Goal: Check status: Check status

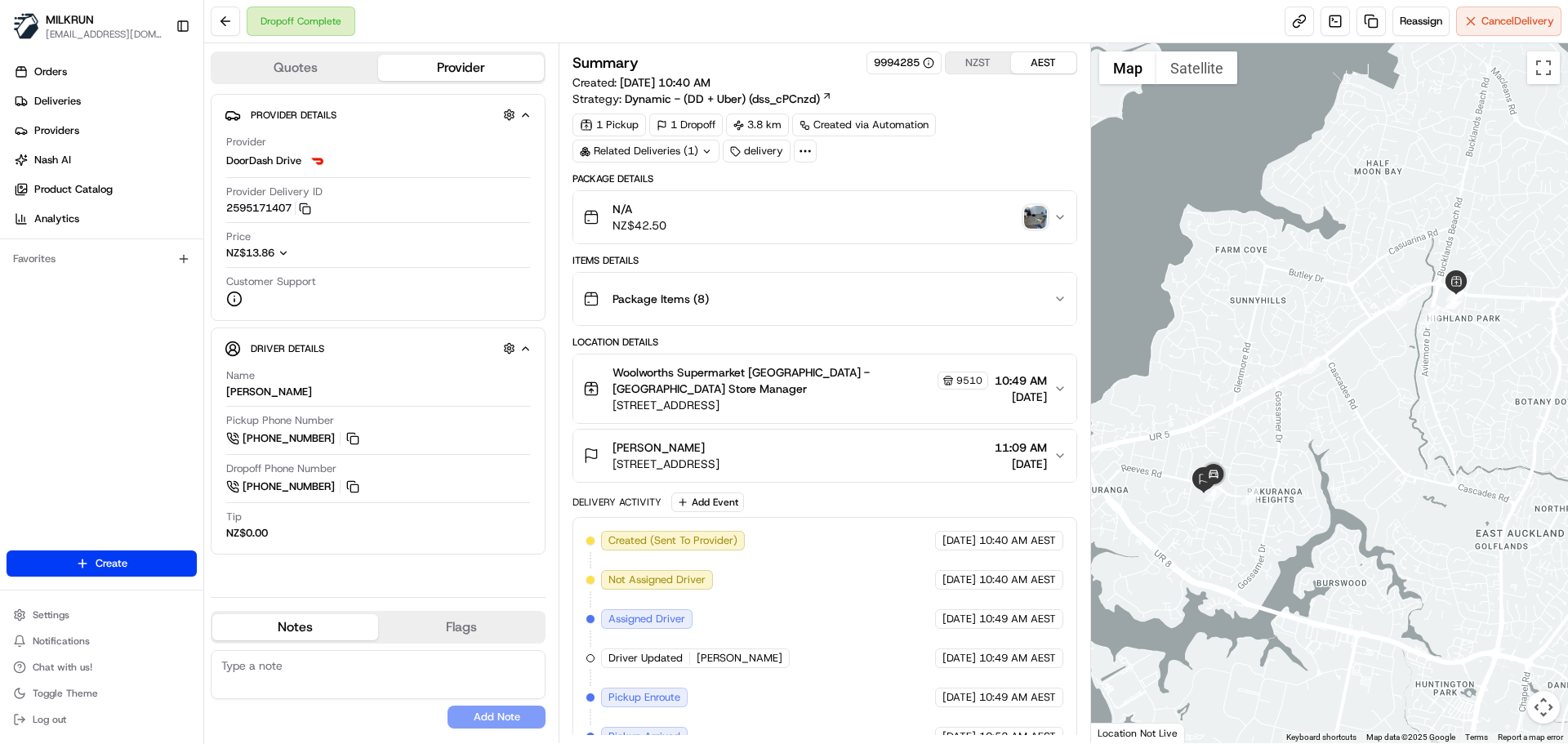
click at [1041, 220] on img "button" at bounding box center [1036, 217] width 23 height 23
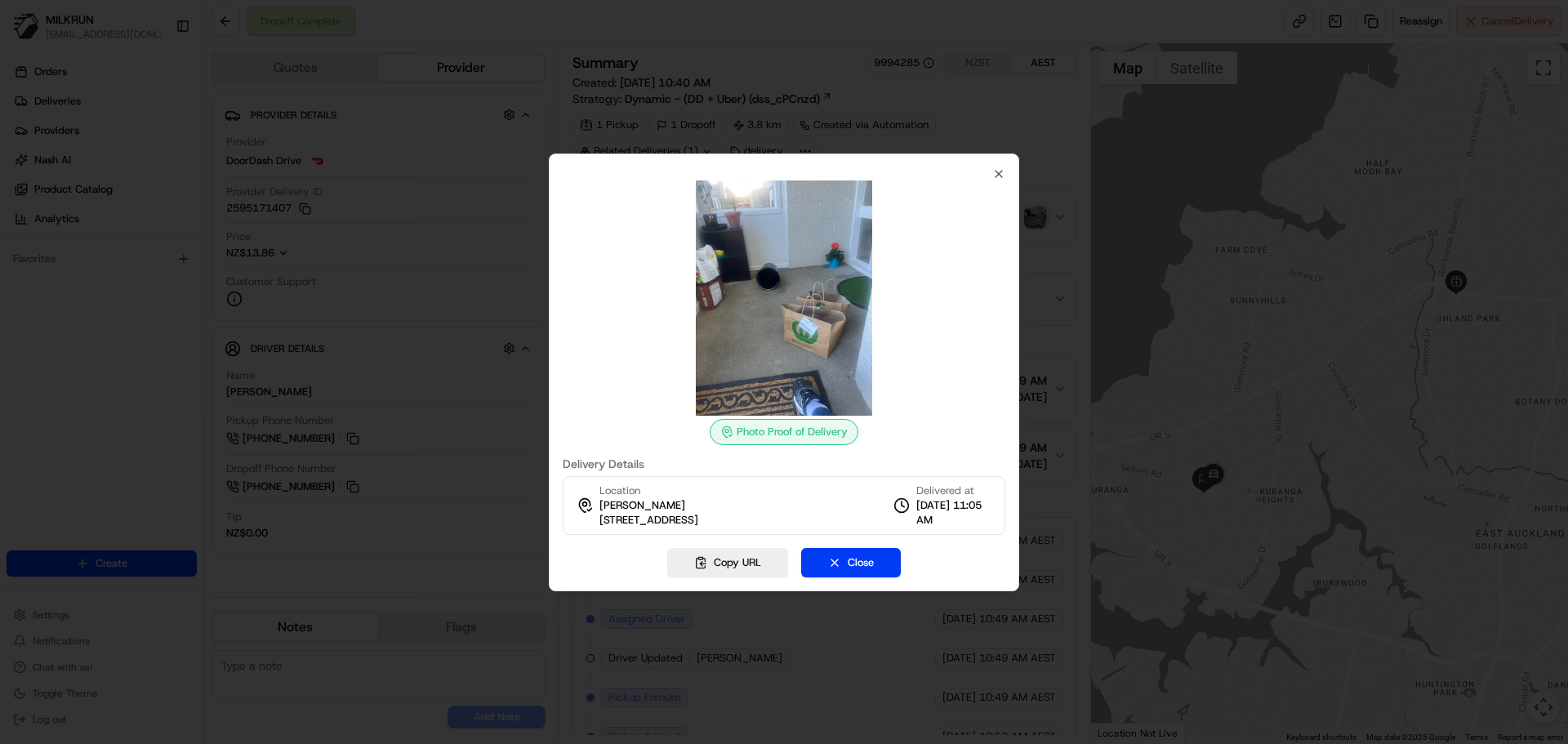
click at [701, 102] on div at bounding box center [784, 372] width 1568 height 744
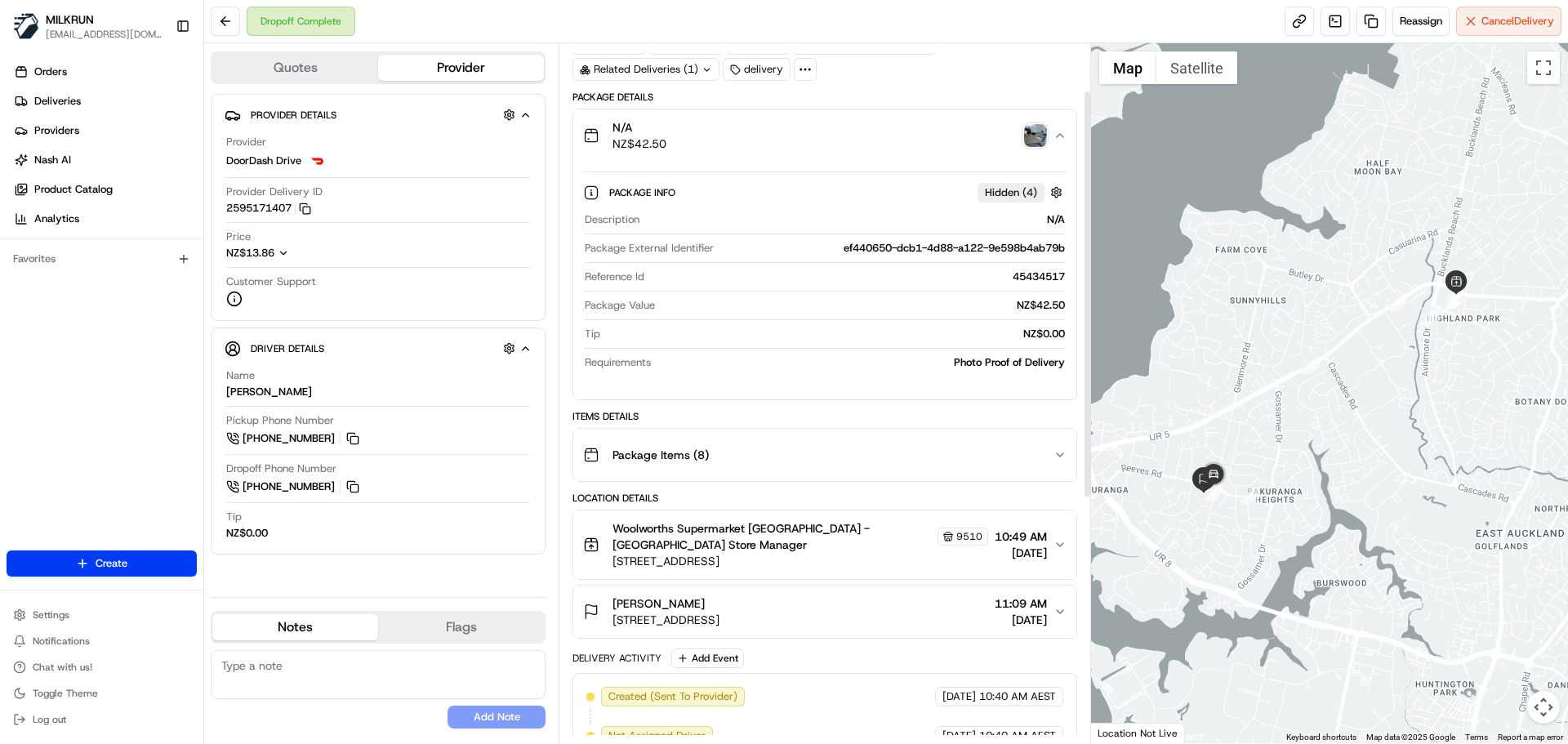
scroll to position [163, 0]
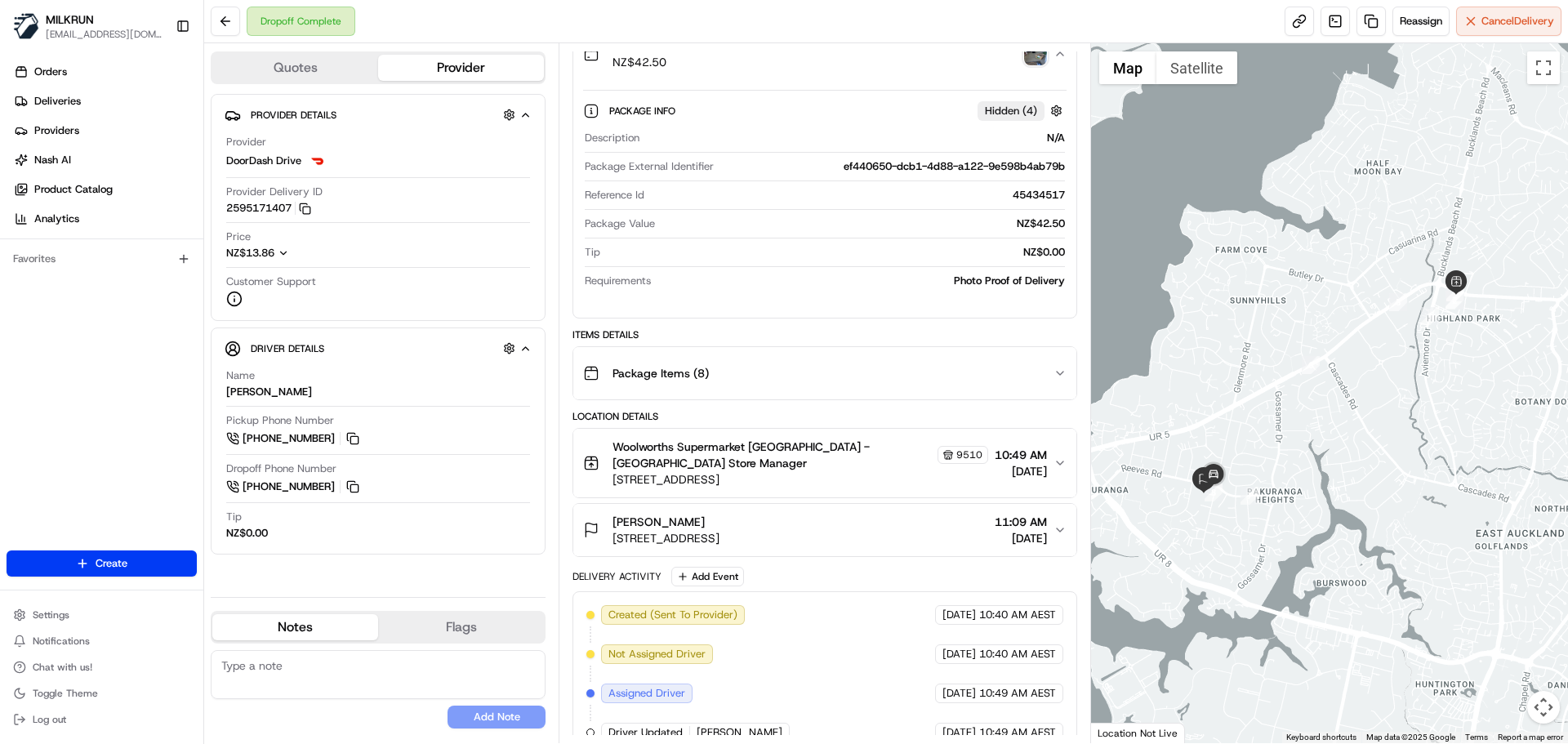
click at [720, 533] on span "1/75 Udys Road, Pakuranga, Auckland 2010, NZ" at bounding box center [666, 538] width 107 height 17
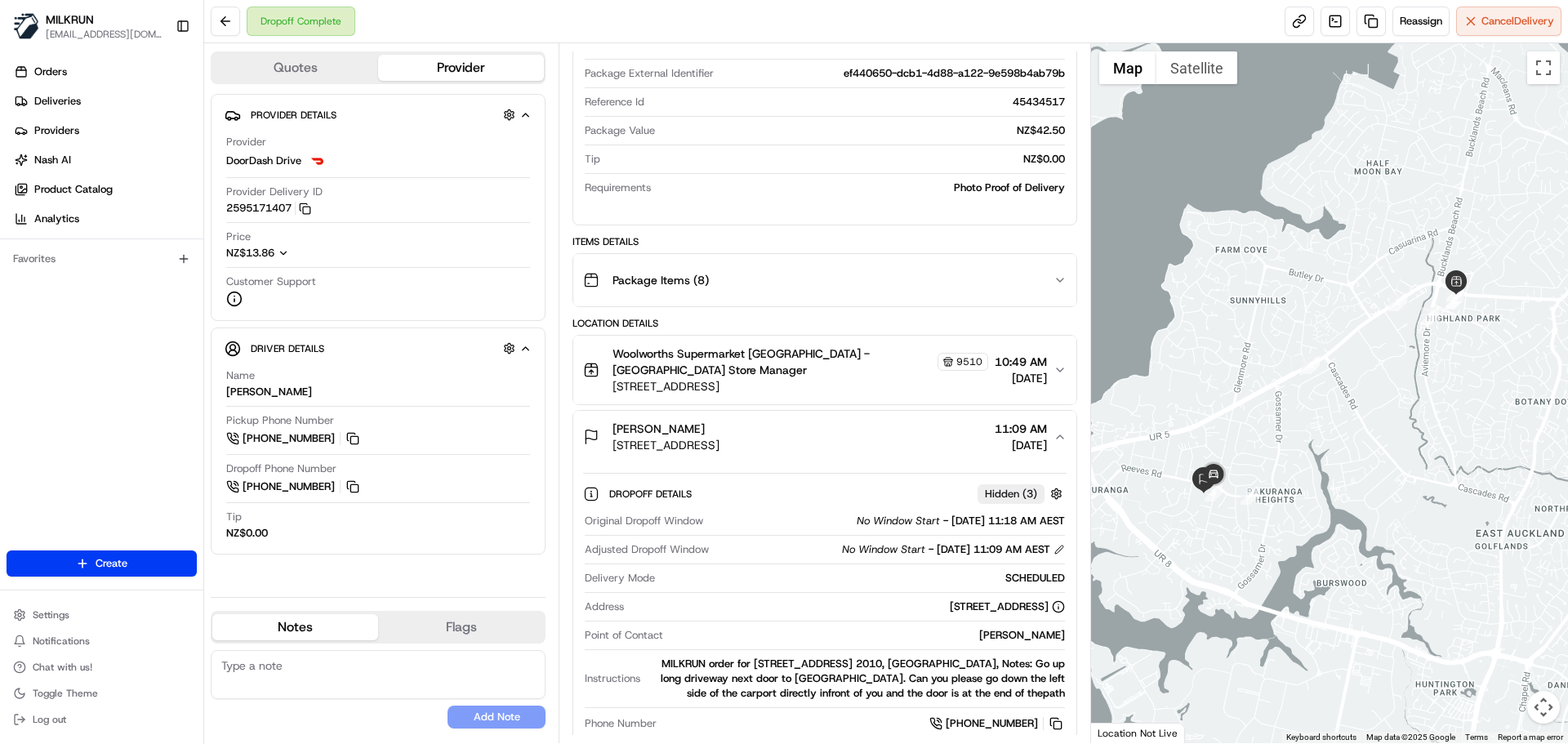
scroll to position [409, 0]
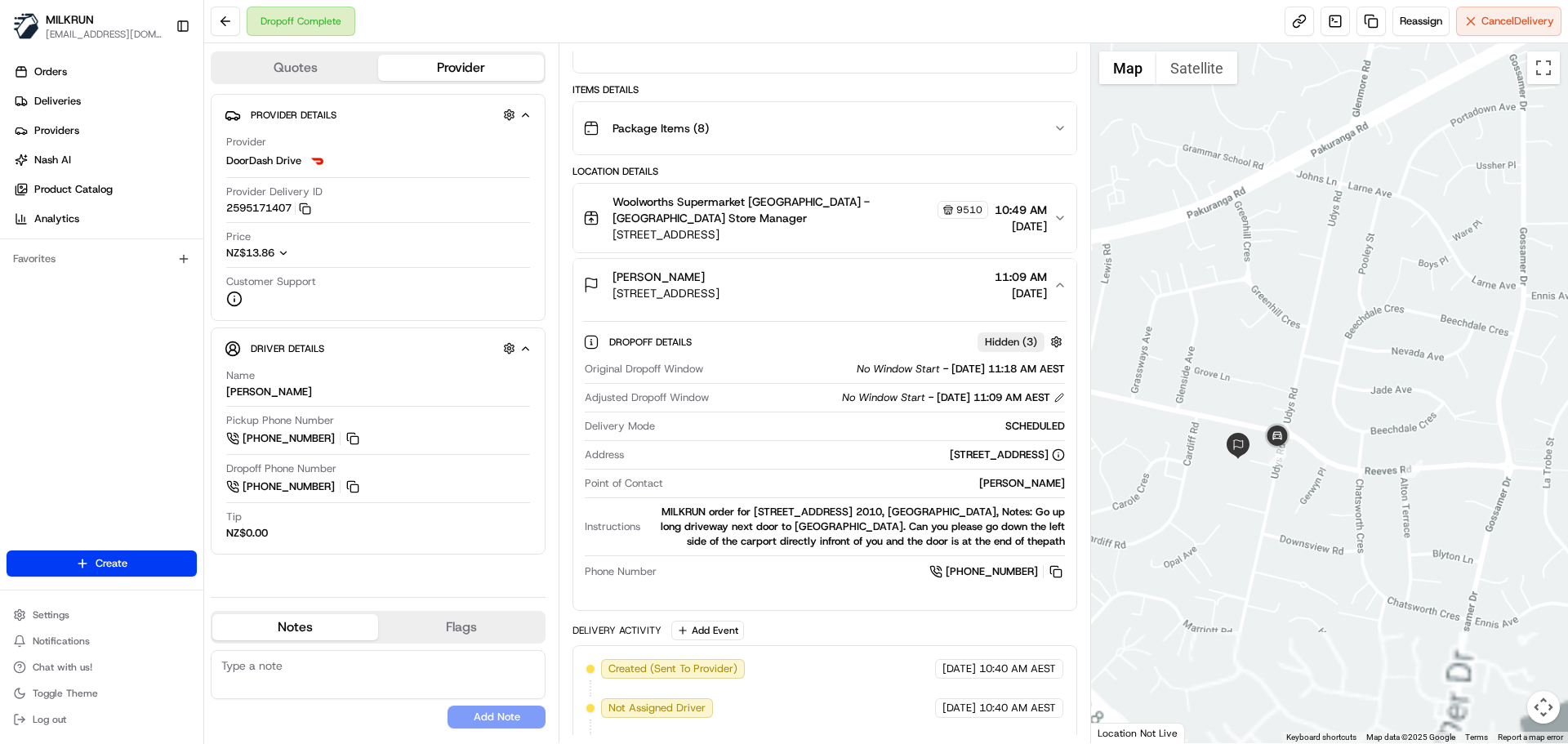
drag, startPoint x: 1244, startPoint y: 505, endPoint x: 1224, endPoint y: 390, distance: 116.7
click at [1224, 390] on div at bounding box center [1329, 393] width 478 height 700
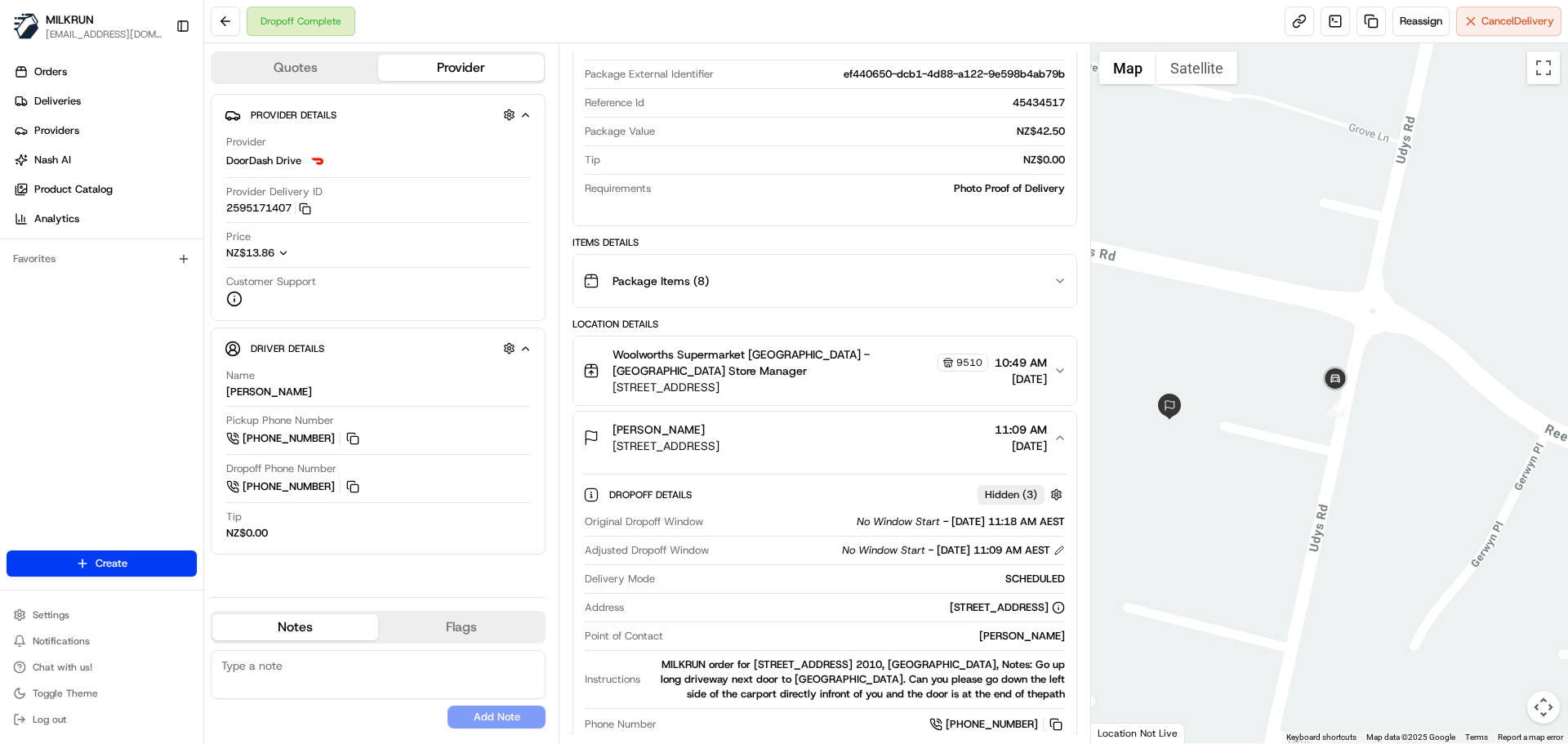
scroll to position [0, 0]
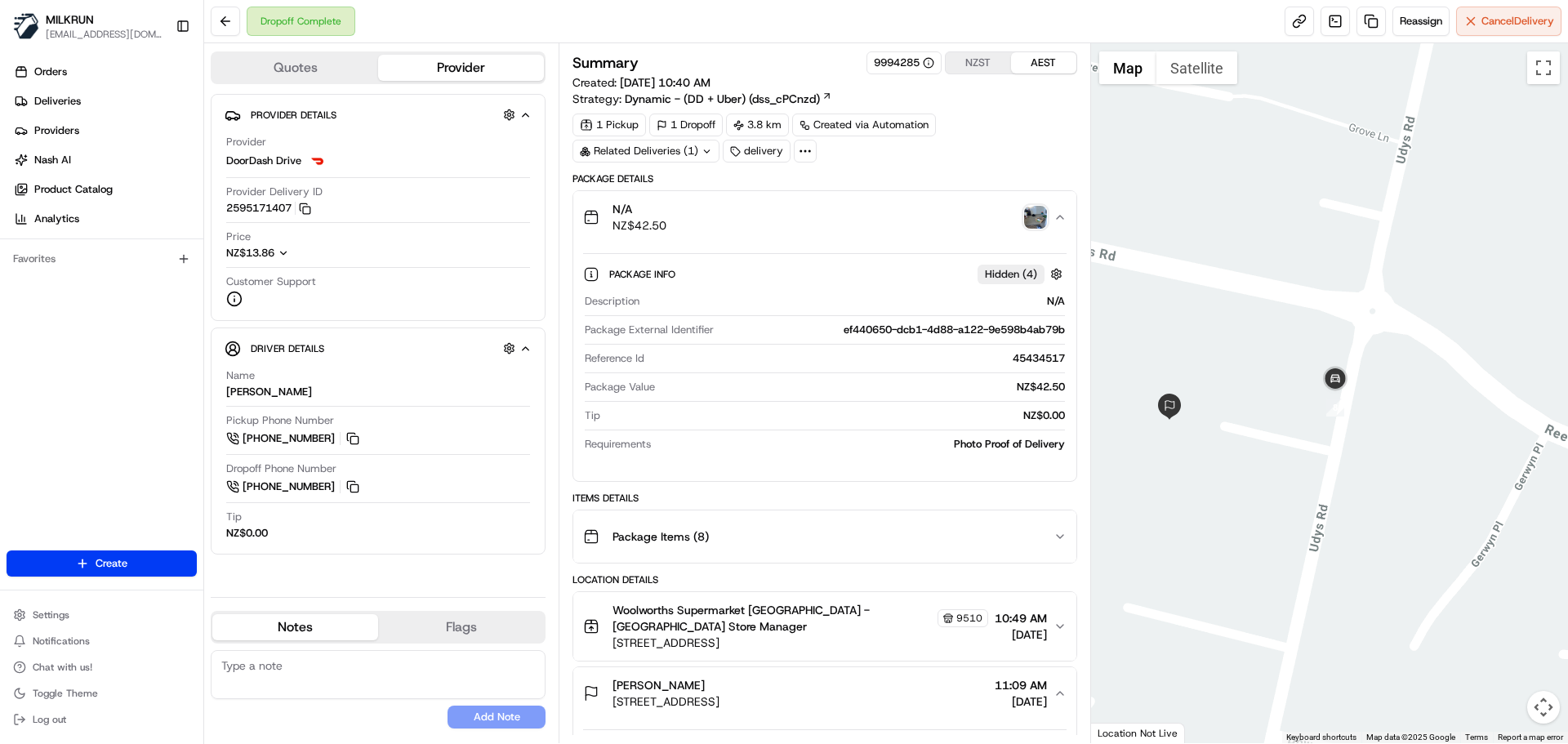
click at [1026, 215] on img "button" at bounding box center [1036, 217] width 23 height 23
